Goal: Information Seeking & Learning: Find specific fact

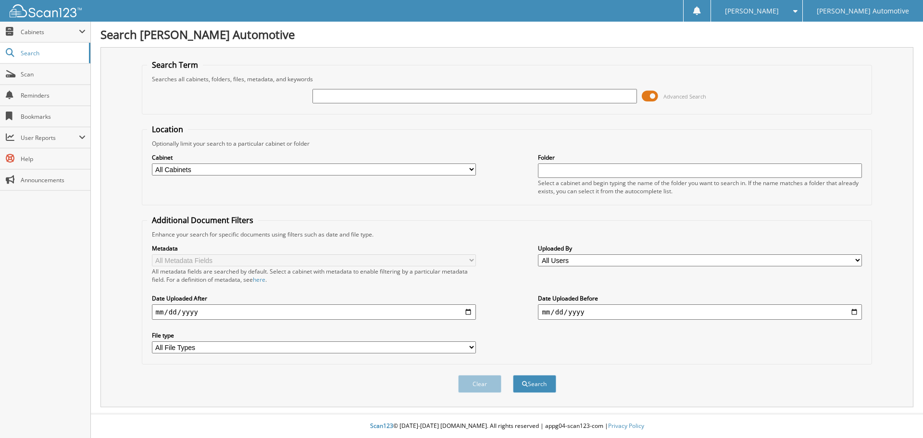
click at [332, 99] on input "text" at bounding box center [474, 96] width 324 height 14
type input "600092A"
click at [542, 386] on button "Search" at bounding box center [534, 384] width 43 height 18
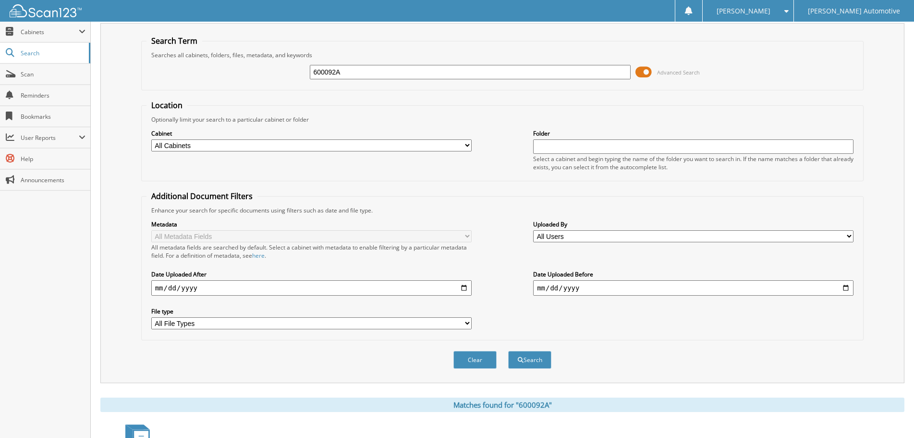
scroll to position [384, 0]
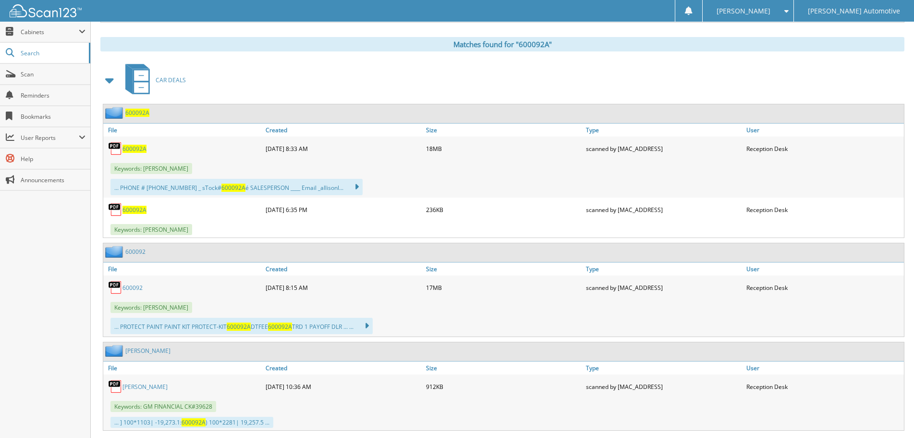
click at [129, 149] on span "600092A" at bounding box center [135, 149] width 24 height 8
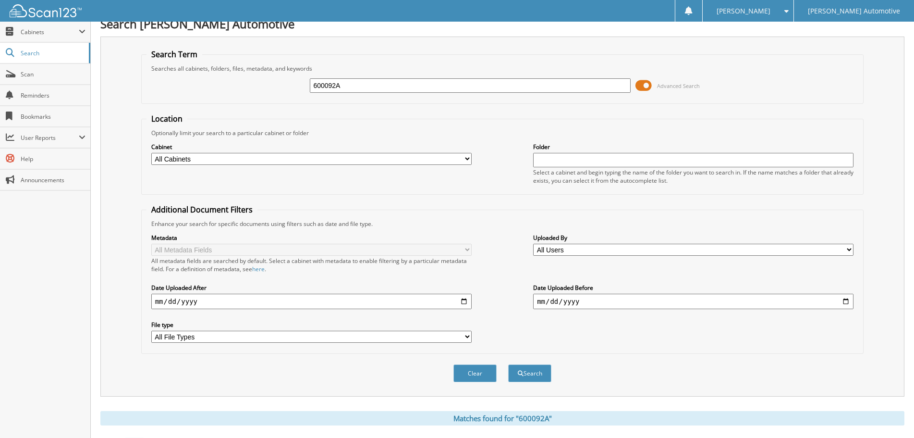
scroll to position [0, 0]
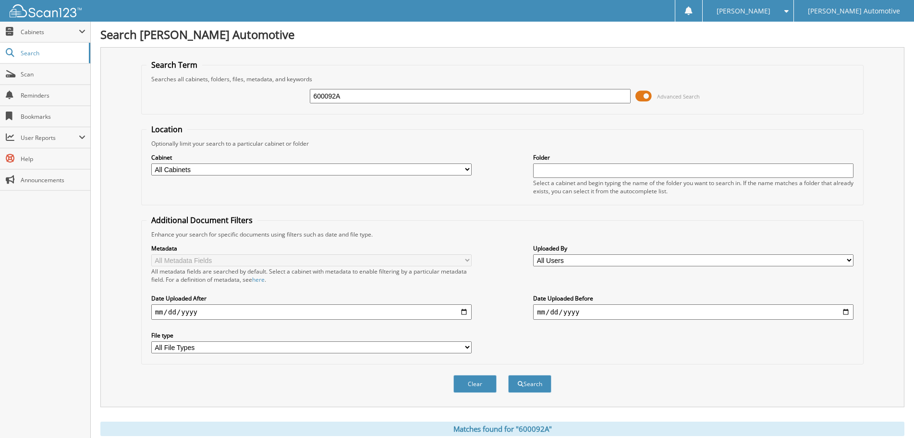
drag, startPoint x: 358, startPoint y: 96, endPoint x: 266, endPoint y: 95, distance: 92.3
click at [269, 96] on div "600092A Advanced Search" at bounding box center [503, 96] width 713 height 26
paste input "562"
type input "600562"
click at [542, 383] on button "Search" at bounding box center [529, 384] width 43 height 18
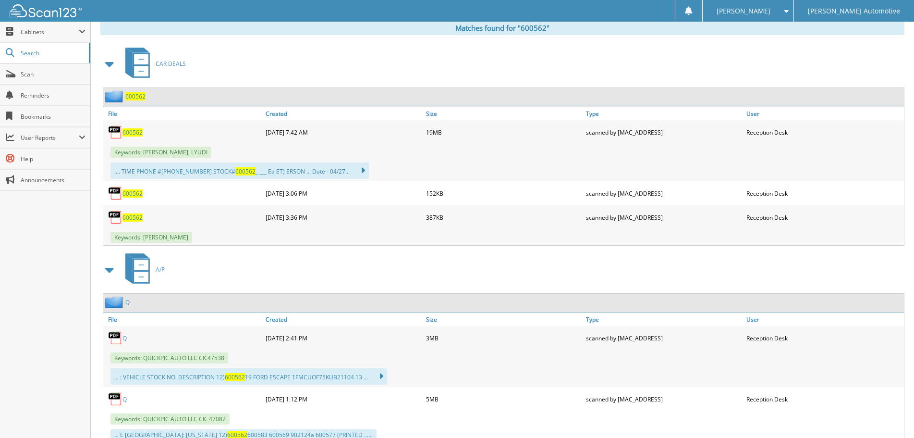
scroll to position [432, 0]
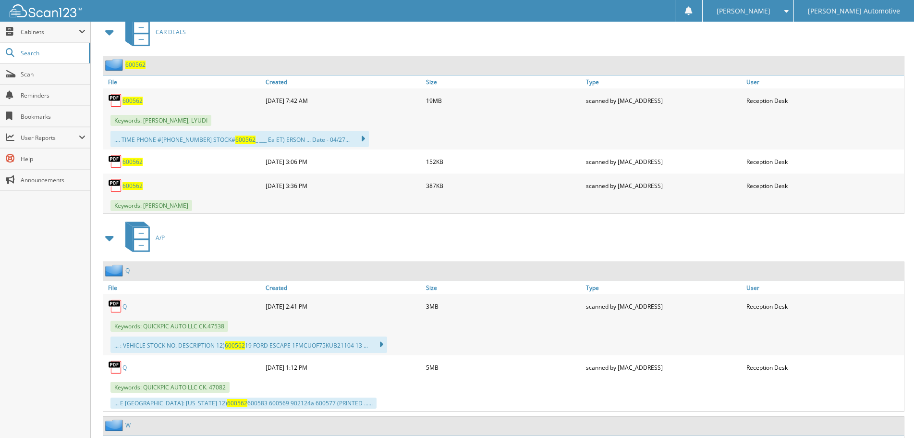
click at [111, 239] on span at bounding box center [109, 237] width 13 height 17
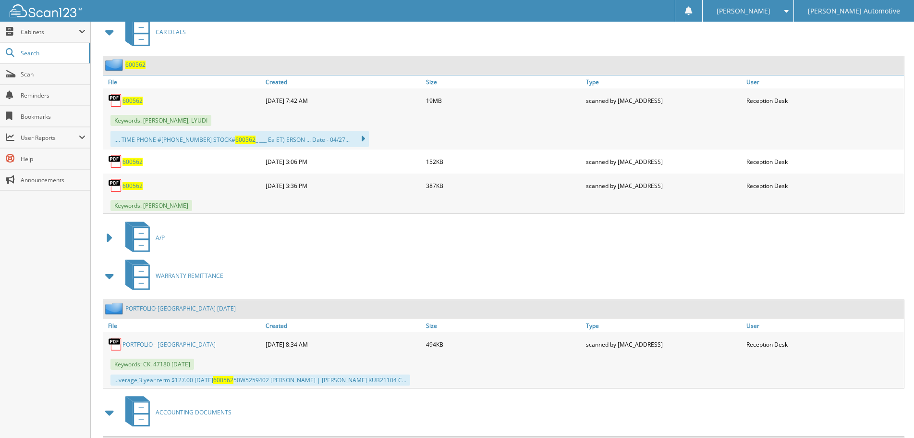
click at [111, 279] on span at bounding box center [109, 275] width 13 height 17
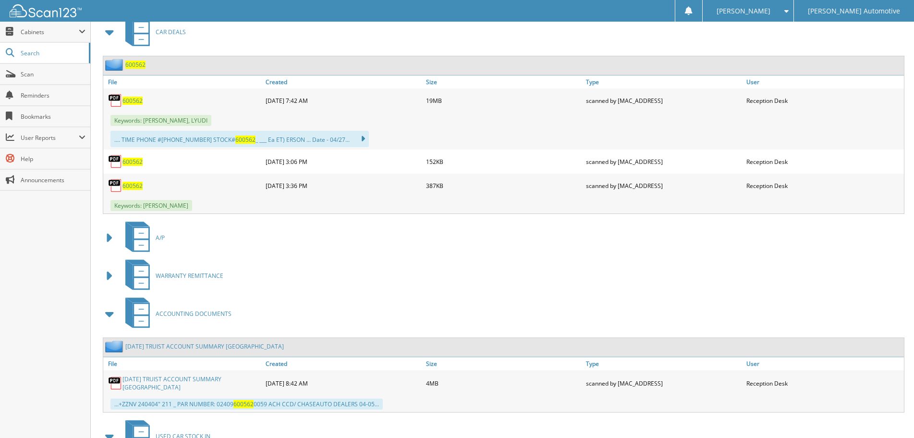
click at [108, 315] on span at bounding box center [109, 313] width 13 height 17
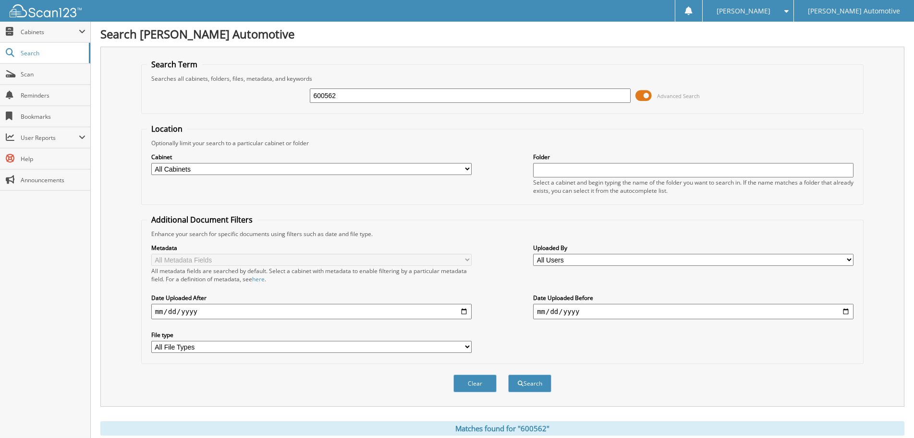
scroll to position [0, 0]
drag, startPoint x: 365, startPoint y: 96, endPoint x: 283, endPoint y: 94, distance: 82.2
click at [283, 94] on div "600562 Advanced Search" at bounding box center [503, 96] width 713 height 26
type input "ROCHON LENNIS"
click at [508, 375] on button "Search" at bounding box center [529, 384] width 43 height 18
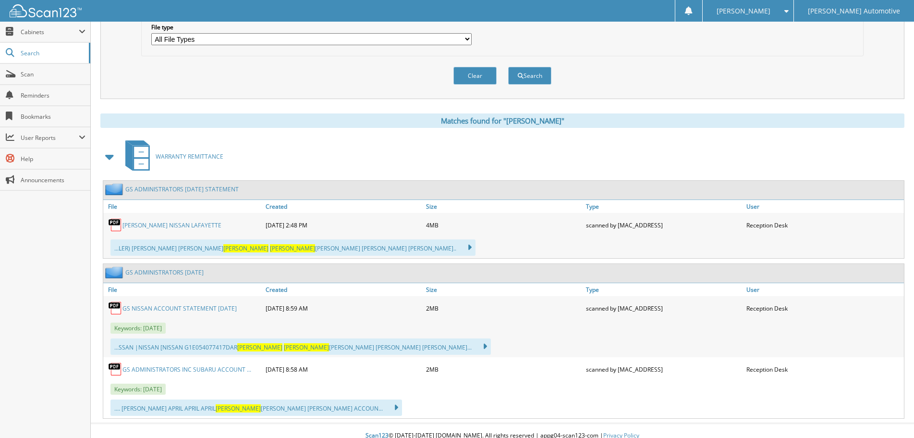
scroll to position [318, 0]
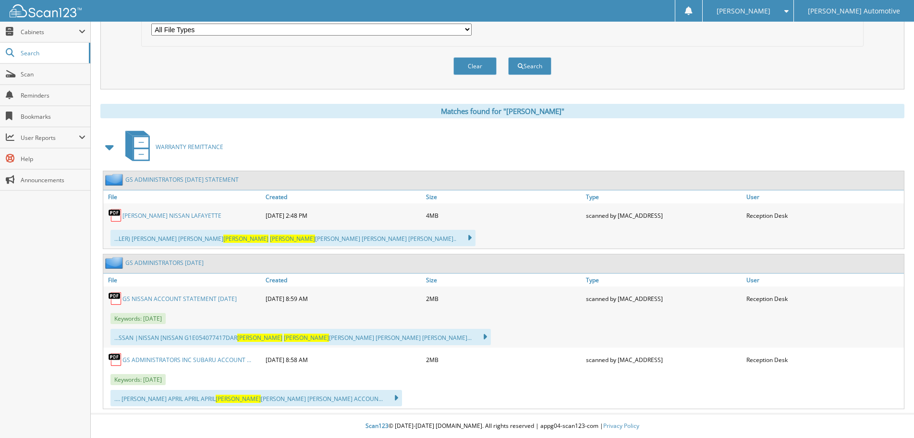
click at [166, 217] on link "GILES NISSAN LAFAYETTE" at bounding box center [172, 215] width 99 height 8
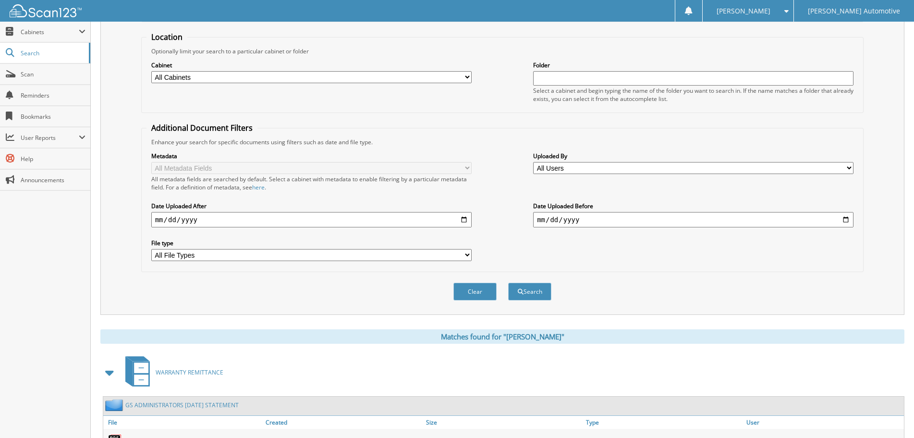
scroll to position [0, 0]
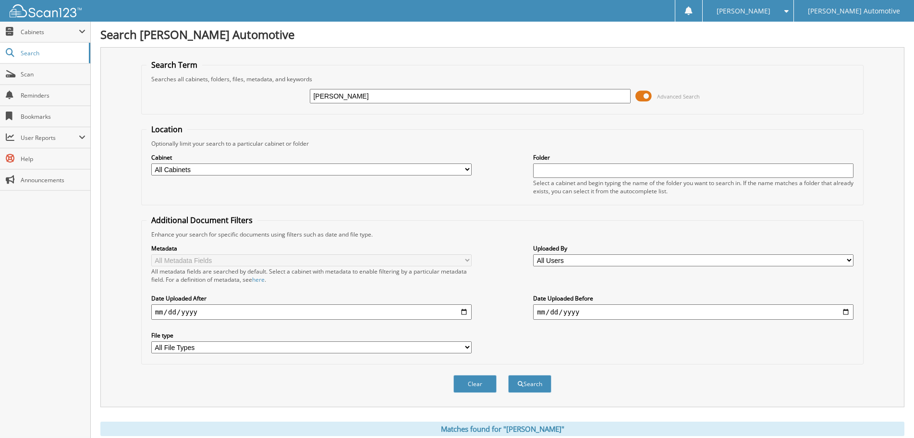
drag, startPoint x: 392, startPoint y: 92, endPoint x: 269, endPoint y: 99, distance: 122.7
click at [269, 99] on div "ROCHON LENNIS Advanced Search" at bounding box center [503, 96] width 713 height 26
type input "GARRETT LEBLANC"
click at [508, 375] on button "Search" at bounding box center [529, 384] width 43 height 18
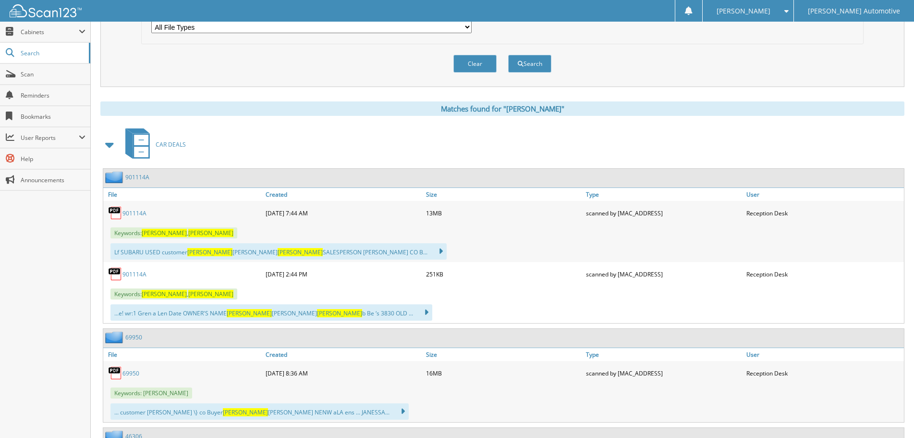
scroll to position [336, 0]
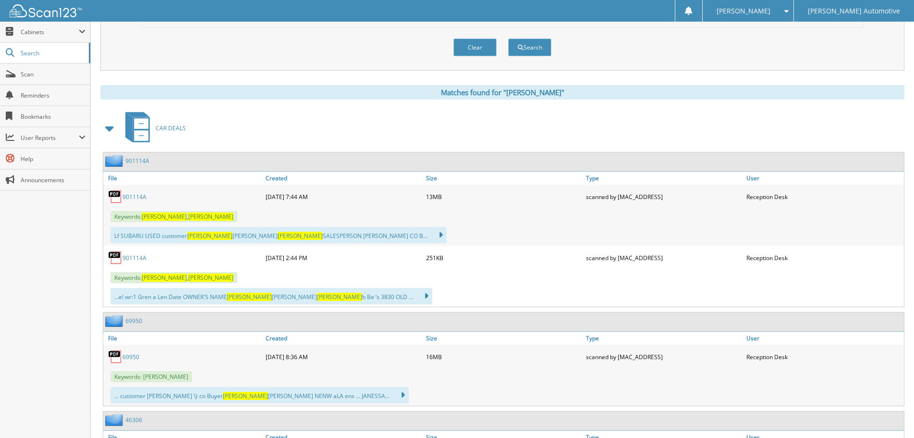
click at [135, 196] on link "901114A" at bounding box center [135, 197] width 24 height 8
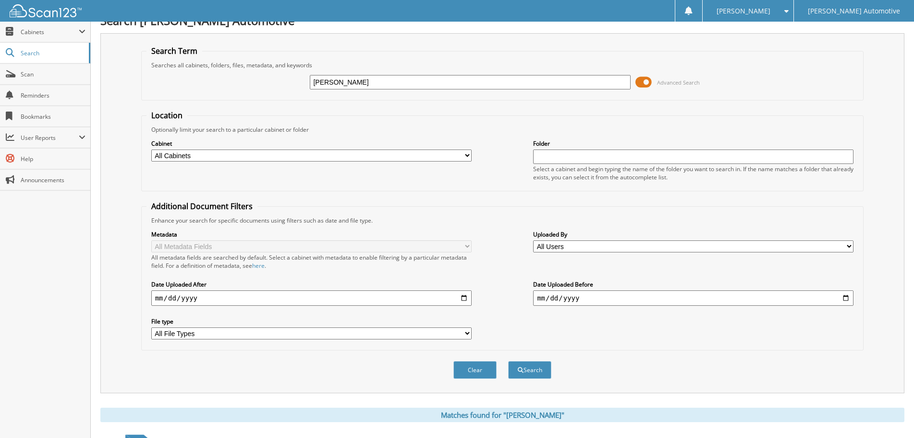
scroll to position [0, 0]
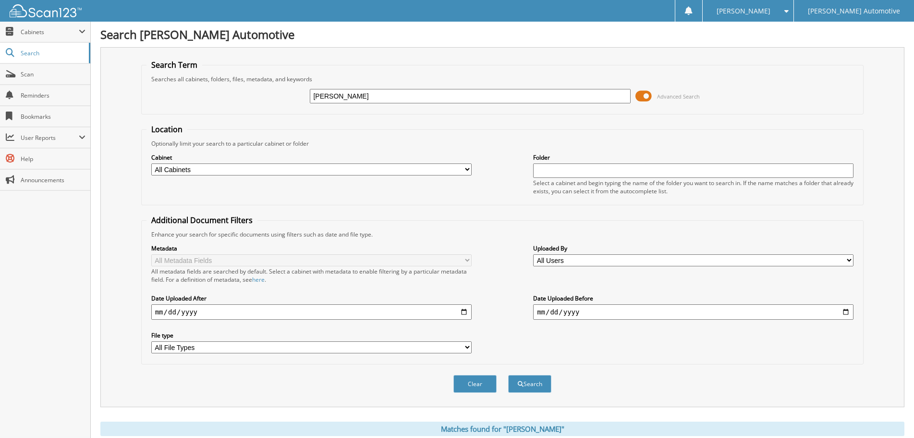
drag, startPoint x: 396, startPoint y: 94, endPoint x: 227, endPoint y: 93, distance: 169.6
click at [227, 93] on div "GARRETT LEBLANC Advanced Search" at bounding box center [503, 96] width 713 height 26
paste input "47744"
type input "47744"
click at [537, 384] on button "Search" at bounding box center [529, 384] width 43 height 18
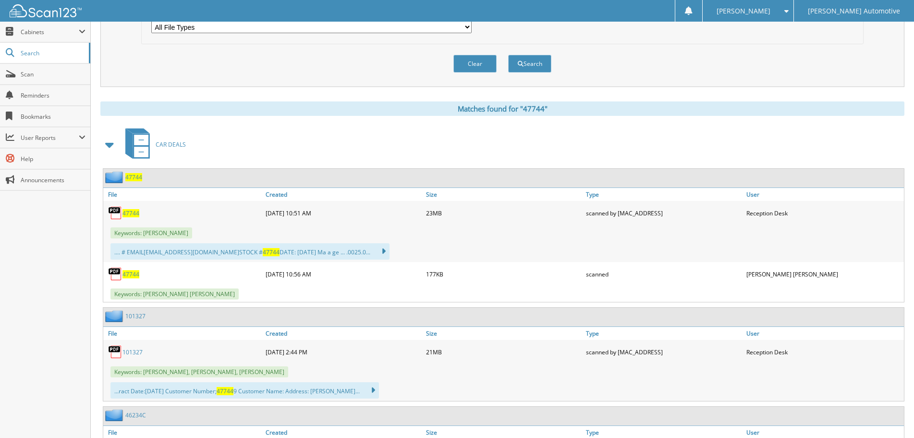
scroll to position [336, 0]
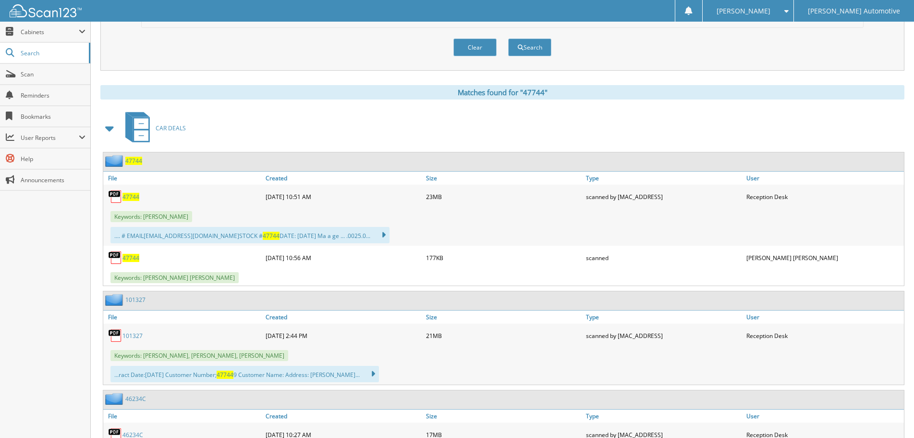
click at [128, 195] on span "47744" at bounding box center [131, 197] width 17 height 8
click at [869, 201] on div "Reception Desk" at bounding box center [824, 196] width 160 height 19
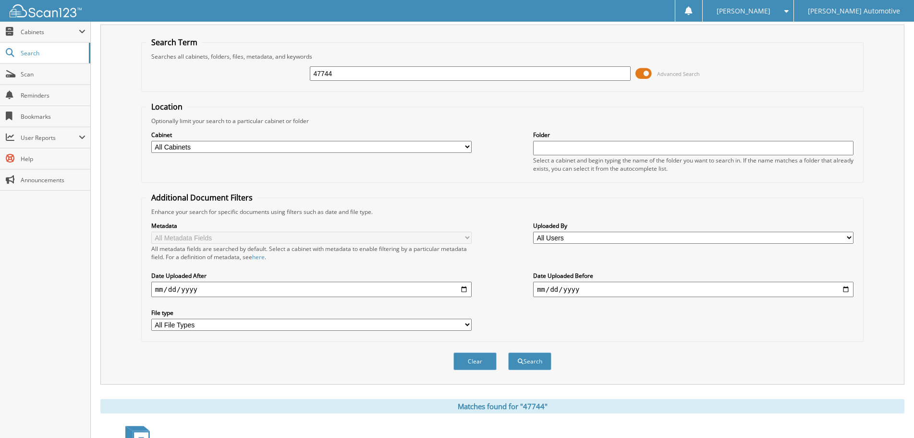
scroll to position [0, 0]
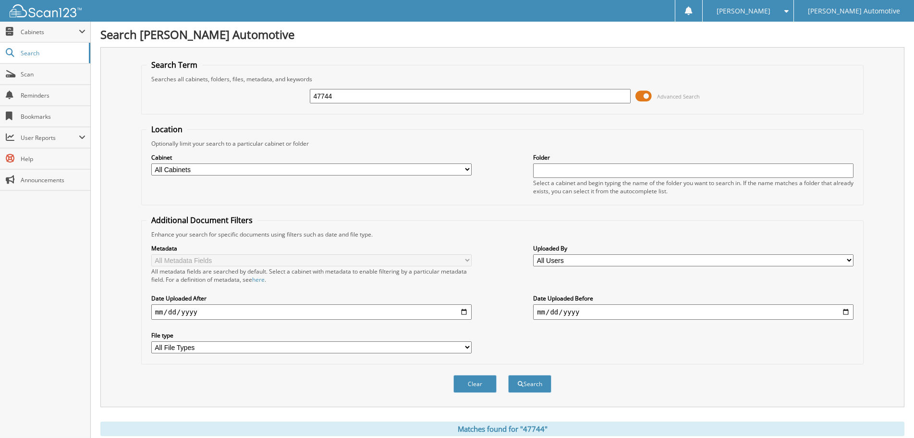
drag, startPoint x: 360, startPoint y: 94, endPoint x: 287, endPoint y: 106, distance: 74.0
click at [288, 106] on div "47744 Advanced Search" at bounding box center [503, 96] width 713 height 26
paste input "55075"
type input "55075"
click at [526, 383] on button "Search" at bounding box center [529, 384] width 43 height 18
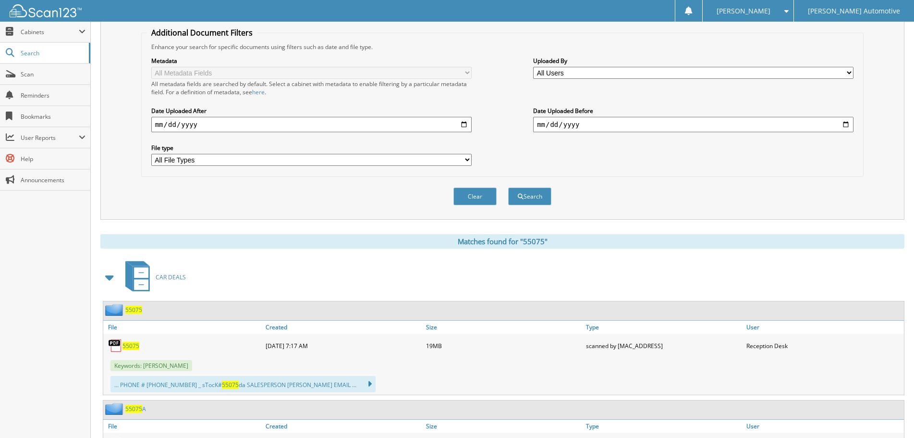
scroll to position [288, 0]
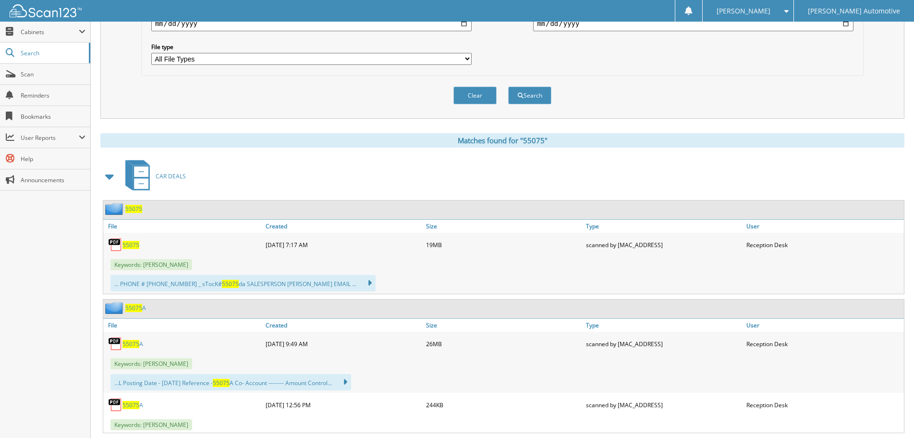
click at [128, 244] on span "55075" at bounding box center [131, 245] width 17 height 8
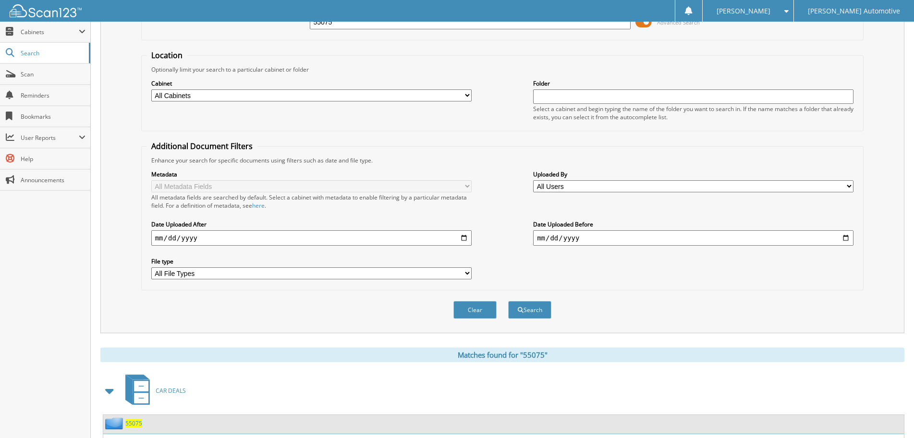
scroll to position [0, 0]
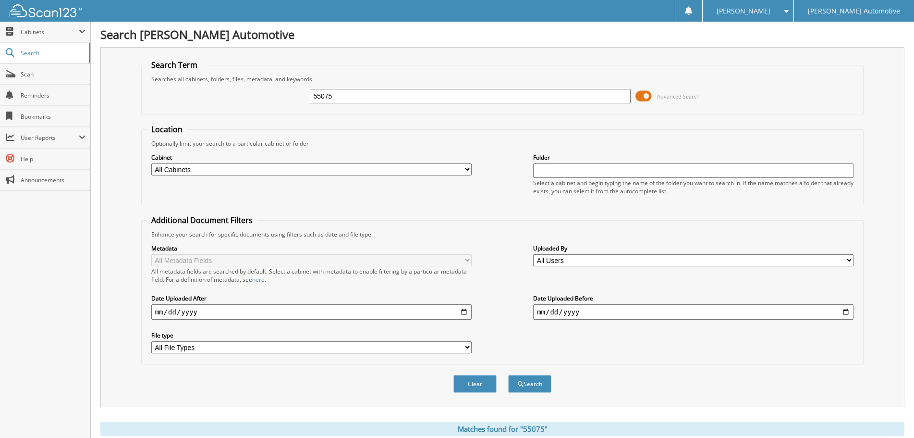
drag, startPoint x: 339, startPoint y: 98, endPoint x: 247, endPoint y: 109, distance: 91.8
click at [247, 109] on div "55075 Advanced Search" at bounding box center [503, 96] width 713 height 26
type input "41572"
click at [508, 375] on button "Search" at bounding box center [529, 384] width 43 height 18
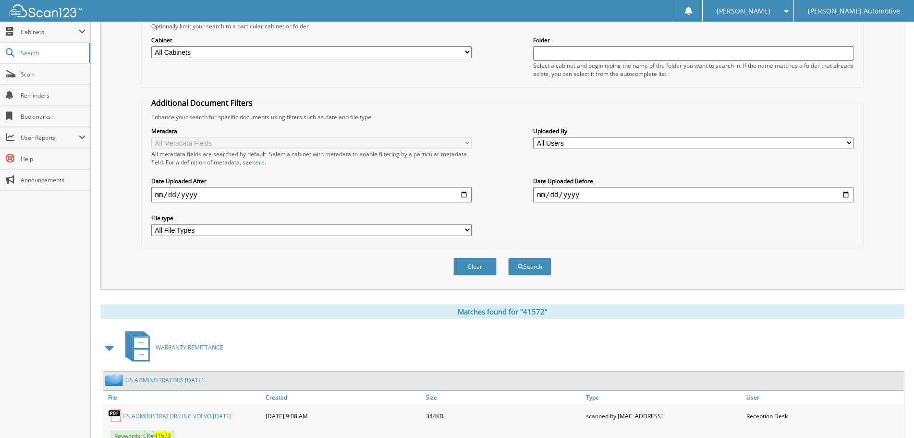
scroll to position [288, 0]
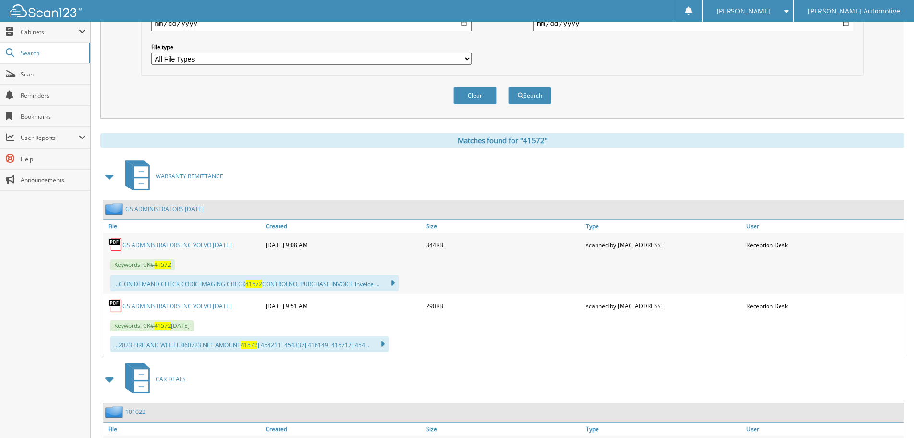
click at [212, 243] on link "GS ADMINISTRATORS INC VOLVO MAY 2023" at bounding box center [177, 245] width 109 height 8
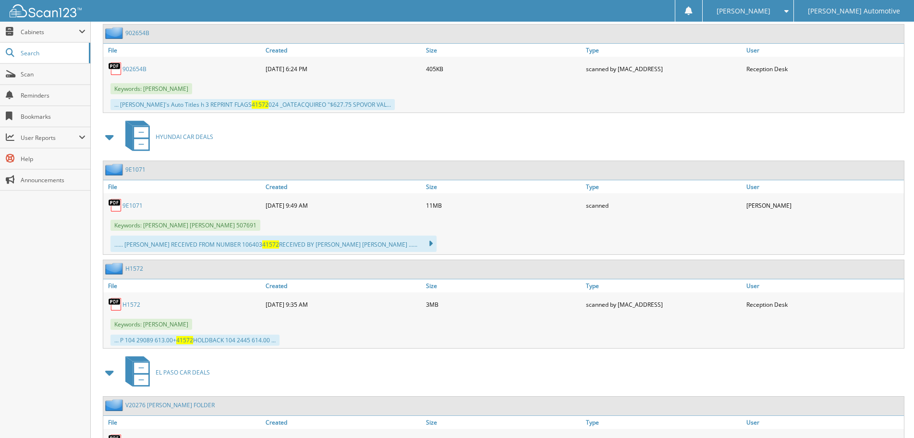
scroll to position [1201, 0]
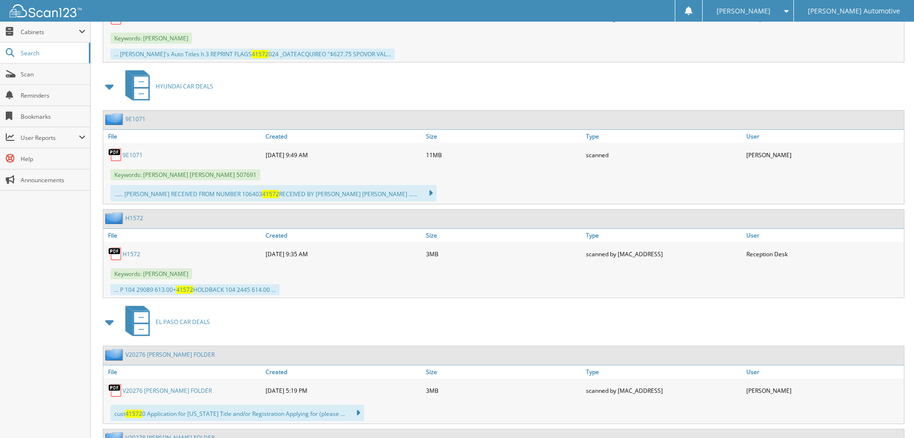
click at [109, 87] on span at bounding box center [109, 86] width 13 height 17
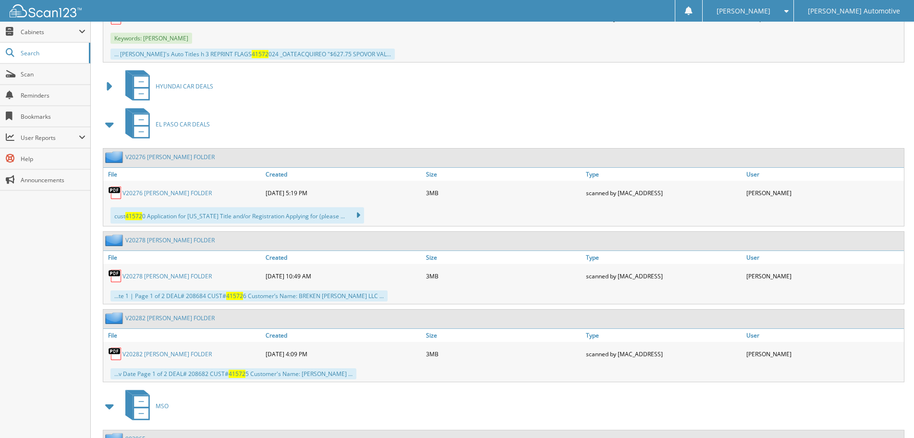
click at [110, 123] on span at bounding box center [109, 124] width 13 height 17
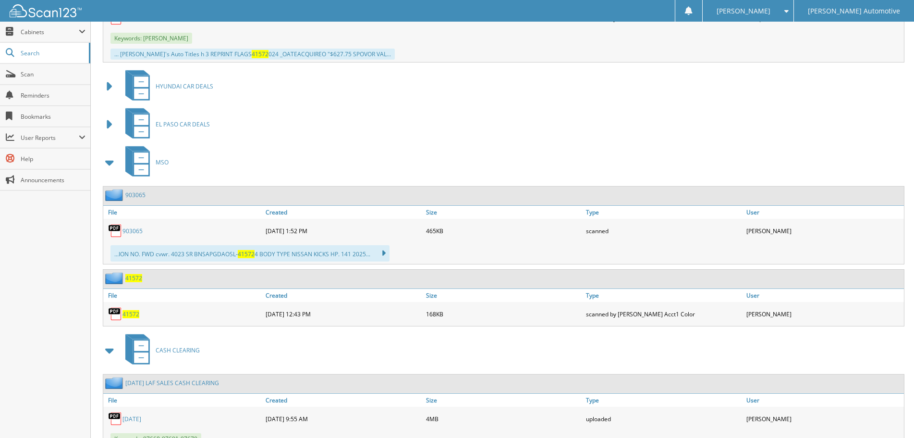
click at [108, 162] on span at bounding box center [109, 162] width 13 height 17
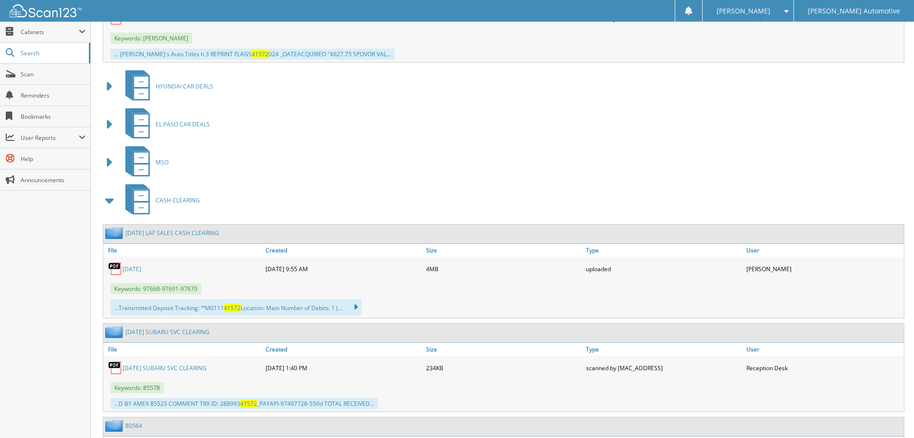
click at [110, 203] on span at bounding box center [109, 200] width 13 height 17
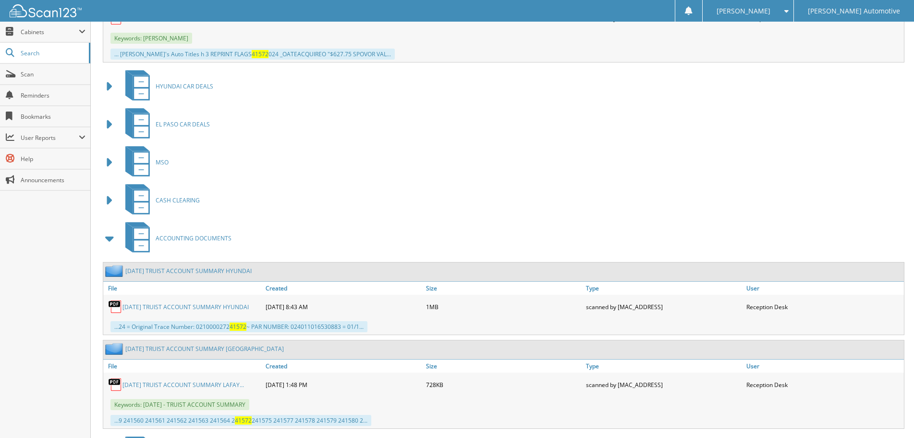
click at [107, 238] on span at bounding box center [109, 238] width 13 height 17
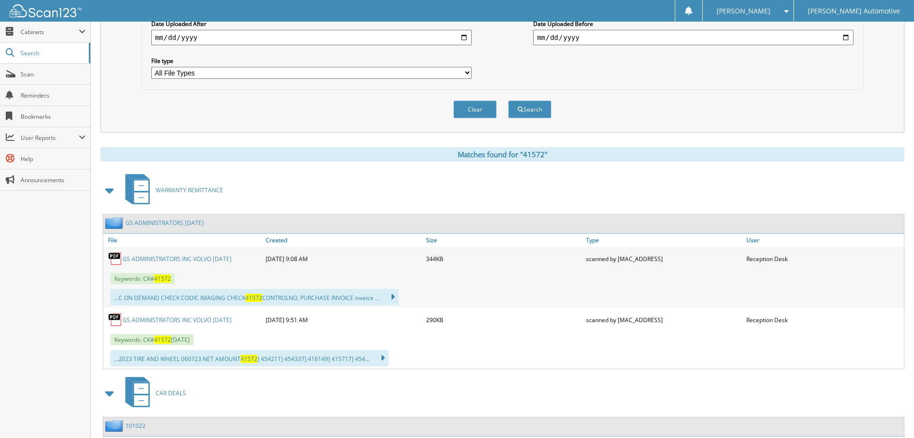
scroll to position [0, 0]
